Goal: Transaction & Acquisition: Purchase product/service

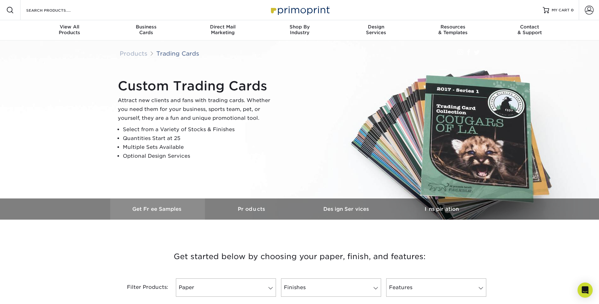
click at [160, 212] on link "Get Free Samples" at bounding box center [157, 208] width 95 height 21
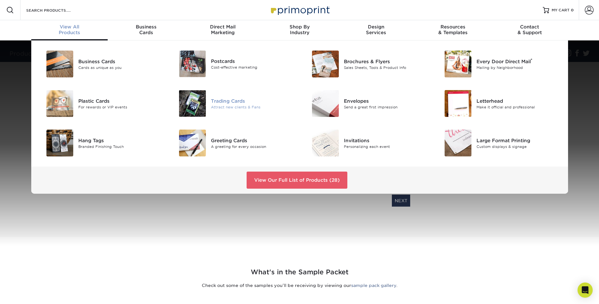
click at [233, 106] on div "Attract new clients & Fans" at bounding box center [253, 106] width 84 height 5
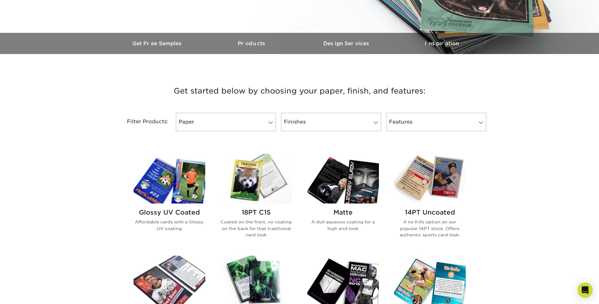
scroll to position [221, 0]
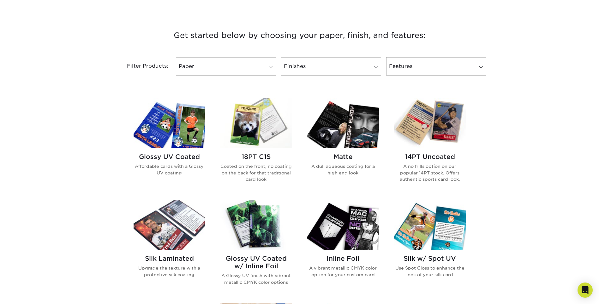
click at [430, 164] on p "A no frills option on our popular 14PT stock. Offers authentic sports card look." at bounding box center [430, 172] width 72 height 19
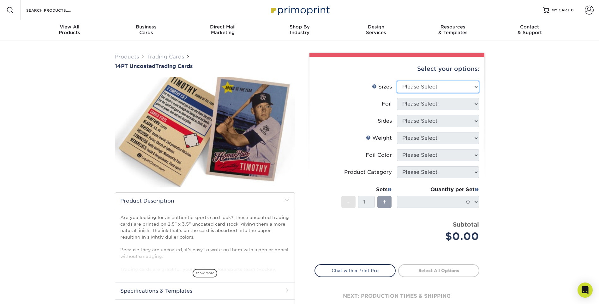
click at [472, 87] on select "Please Select 2.5" x 3.5"" at bounding box center [438, 87] width 82 height 12
select select "2.50x3.50"
click at [397, 81] on select "Please Select 2.5" x 3.5"" at bounding box center [438, 87] width 82 height 12
click at [475, 102] on select "Please Select Yes No" at bounding box center [438, 104] width 82 height 12
select select "0"
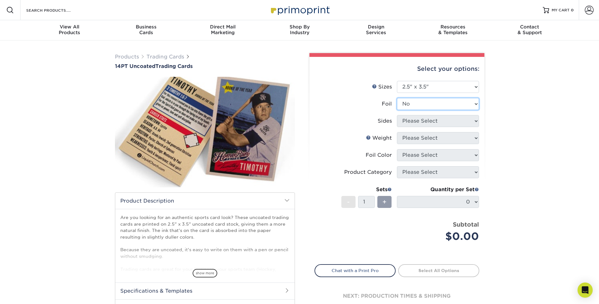
click at [397, 98] on select "Please Select Yes No" at bounding box center [438, 104] width 82 height 12
click at [475, 121] on select "Please Select Print Both Sides Print Front Only" at bounding box center [438, 121] width 82 height 12
select select "13abbda7-1d64-4f25-8bb2-c179b224825d"
click at [397, 115] on select "Please Select Print Both Sides Print Front Only" at bounding box center [438, 121] width 82 height 12
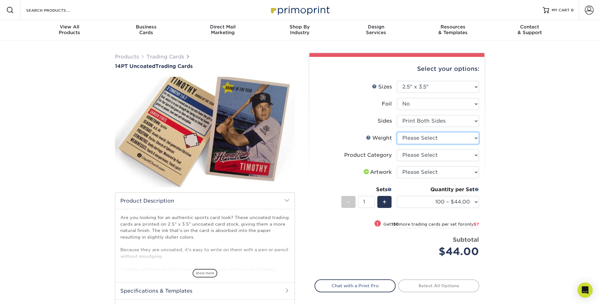
click at [474, 141] on select "Please Select 14PT Uncoated" at bounding box center [438, 138] width 82 height 12
select select "14PT Uncoated"
click at [397, 132] on select "Please Select 14PT Uncoated" at bounding box center [438, 138] width 82 height 12
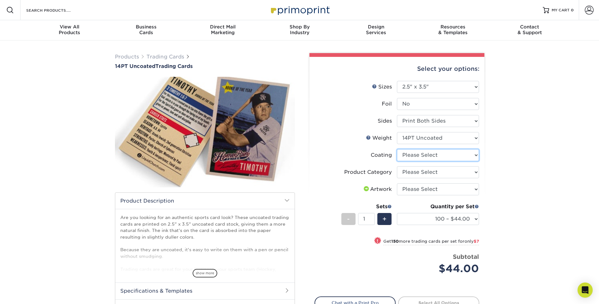
click at [475, 156] on select at bounding box center [438, 155] width 82 height 12
select select "3e7618de-abca-4bda-9f97-8b9129e913d8"
click at [397, 149] on select at bounding box center [438, 155] width 82 height 12
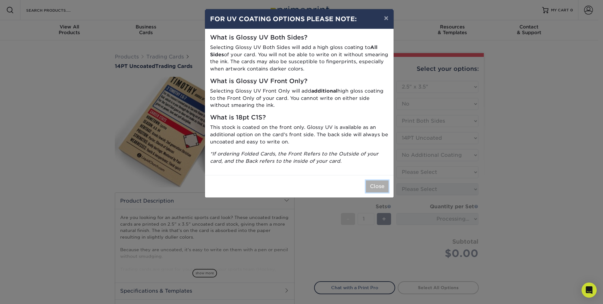
click at [378, 185] on button "Close" at bounding box center [377, 186] width 23 height 12
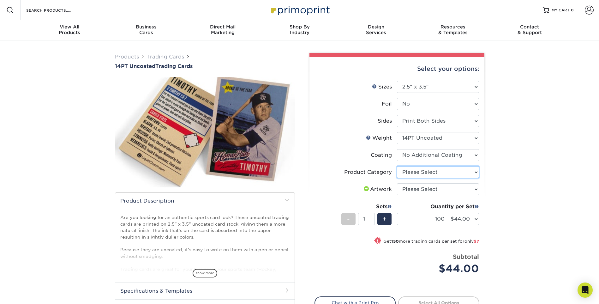
click at [477, 171] on select "Please Select Trading Cards" at bounding box center [438, 172] width 82 height 12
select select "c2f9bce9-36c2-409d-b101-c29d9d031e18"
click at [397, 166] on select "Please Select Trading Cards" at bounding box center [438, 172] width 82 height 12
click at [534, 125] on div "Products Trading Cards 14PT Uncoated Trading Cards show more Templates" at bounding box center [299, 204] width 599 height 329
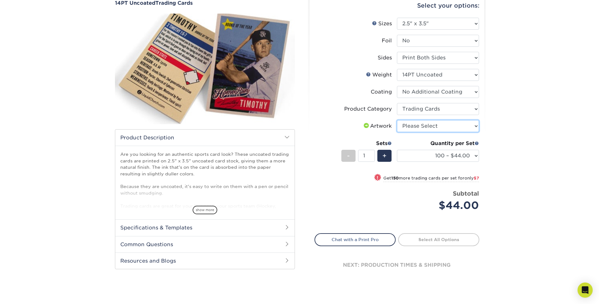
click at [474, 125] on select "Please Select I will upload files I need a design - $100" at bounding box center [438, 126] width 82 height 12
select select "upload"
click at [397, 120] on select "Please Select I will upload files I need a design - $100" at bounding box center [438, 126] width 82 height 12
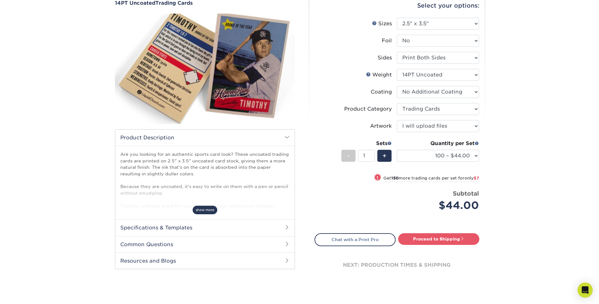
click at [209, 205] on span "show more" at bounding box center [205, 209] width 25 height 9
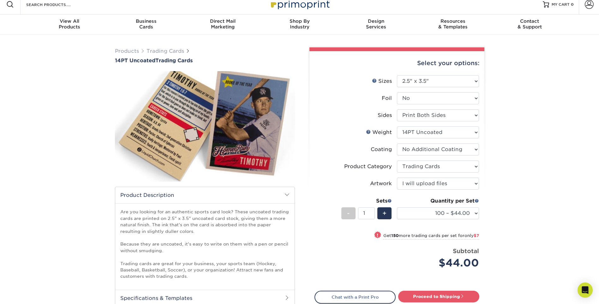
scroll to position [0, 0]
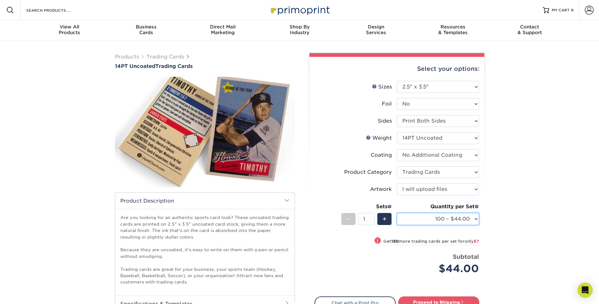
click at [474, 218] on select "100 – $44.00 250 – $51.00 500 – $54.00 1000 – $78.00 2500 – $148.00 5000 – $198…" at bounding box center [438, 219] width 82 height 12
click at [515, 206] on div "Products Trading Cards 14PT Uncoated Trading Cards show more Templates" at bounding box center [299, 204] width 599 height 329
